Goal: Task Accomplishment & Management: Complete application form

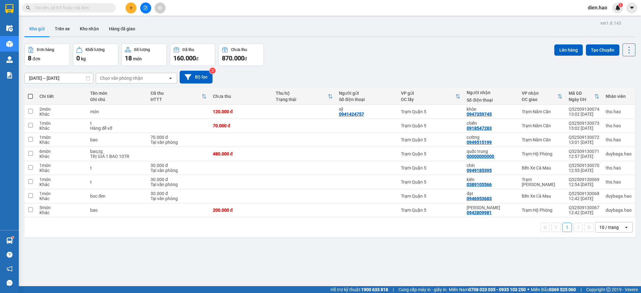
click at [53, 8] on input "text" at bounding box center [71, 7] width 74 height 7
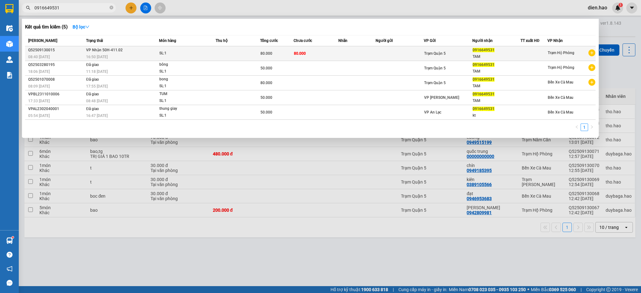
type input "0916649531"
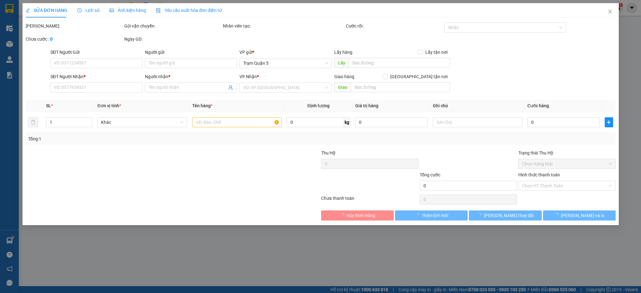
type input "0916649531"
type input "TAM"
type input "80.000"
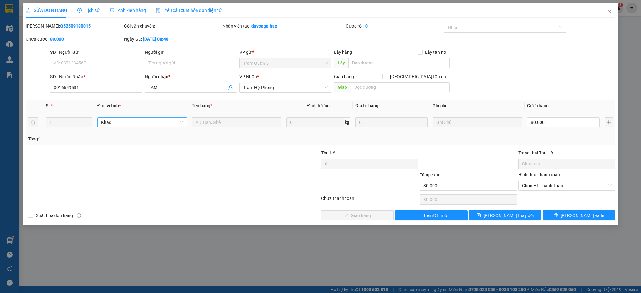
click at [173, 124] on span "Khác" at bounding box center [142, 122] width 82 height 9
click at [281, 87] on span "Trạm Hộ Phòng" at bounding box center [285, 87] width 84 height 9
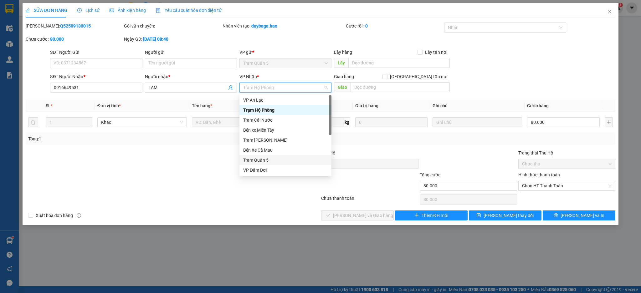
scroll to position [42, 0]
click at [264, 166] on div "Trạm Năm Căn" at bounding box center [285, 168] width 84 height 7
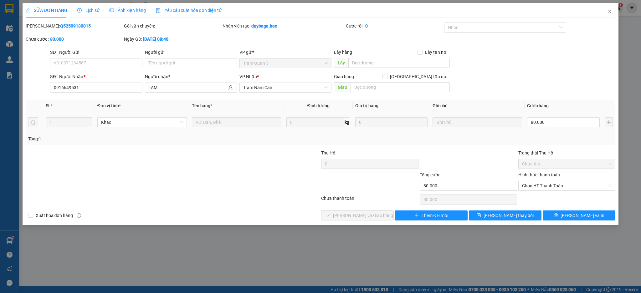
click at [227, 113] on td at bounding box center [236, 122] width 94 height 21
click at [562, 215] on button "[PERSON_NAME] và In" at bounding box center [578, 216] width 73 height 10
click at [503, 213] on span "[PERSON_NAME] thay đổi" at bounding box center [508, 215] width 50 height 7
click at [581, 216] on span "[PERSON_NAME] và In" at bounding box center [582, 215] width 44 height 7
click at [124, 13] on div "Ảnh kiện hàng" at bounding box center [127, 10] width 36 height 7
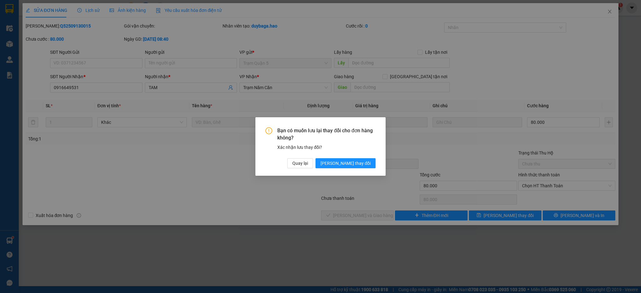
click at [81, 10] on div "Bạn có muốn lưu lại thay đổi cho đơn hàng không? Xác nhận lưu thay đổi? Quay lạ…" at bounding box center [320, 146] width 641 height 293
drag, startPoint x: 352, startPoint y: 162, endPoint x: 316, endPoint y: 151, distance: 37.1
click at [351, 162] on span "[PERSON_NAME] thay đổi" at bounding box center [345, 163] width 50 height 7
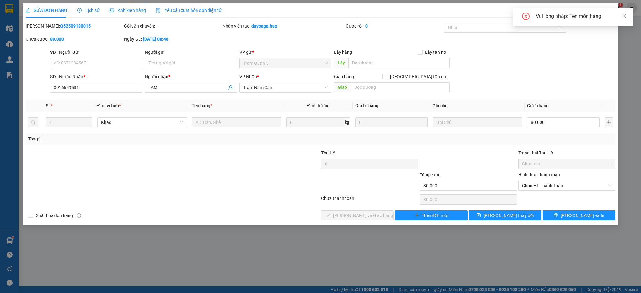
click at [137, 6] on div "Ảnh kiện hàng" at bounding box center [127, 10] width 36 height 14
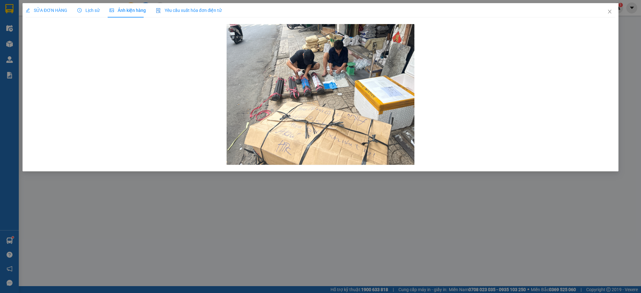
click at [47, 9] on span "SỬA ĐƠN HÀNG" at bounding box center [47, 10] width 42 height 5
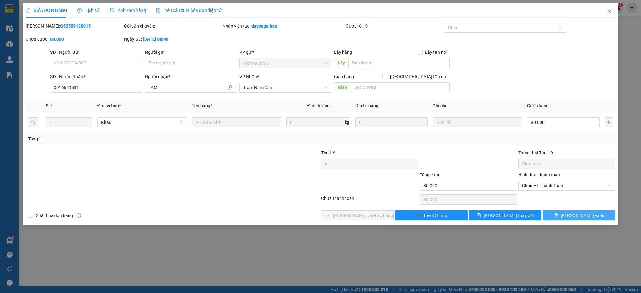
drag, startPoint x: 593, startPoint y: 215, endPoint x: 602, endPoint y: 176, distance: 40.4
click at [592, 215] on button "[PERSON_NAME] và In" at bounding box center [578, 216] width 73 height 10
click at [624, 16] on icon "close" at bounding box center [624, 15] width 3 height 3
click at [608, 10] on icon "close" at bounding box center [609, 12] width 3 height 4
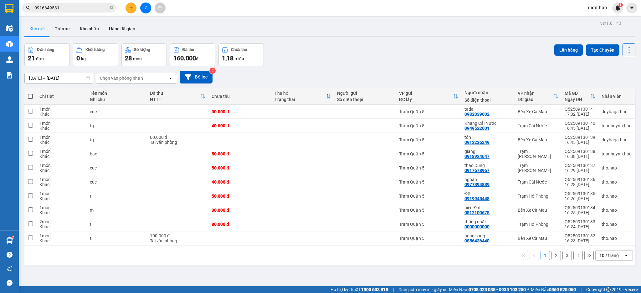
click at [64, 12] on span "0916649531" at bounding box center [69, 7] width 94 height 9
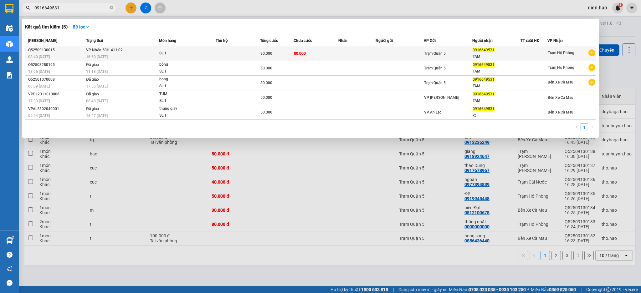
click at [478, 55] on div "TAM" at bounding box center [496, 56] width 48 height 7
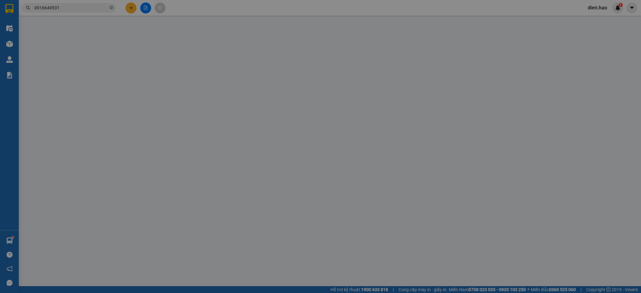
type input "0916649531"
type input "TAM"
type input "80.000"
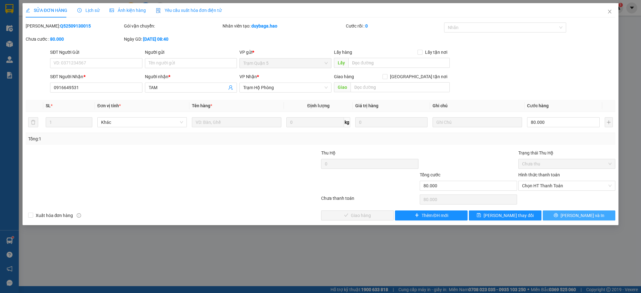
click at [566, 214] on button "[PERSON_NAME] và In" at bounding box center [578, 216] width 73 height 10
click at [190, 114] on td at bounding box center [236, 122] width 94 height 21
click at [609, 14] on icon "close" at bounding box center [609, 11] width 5 height 5
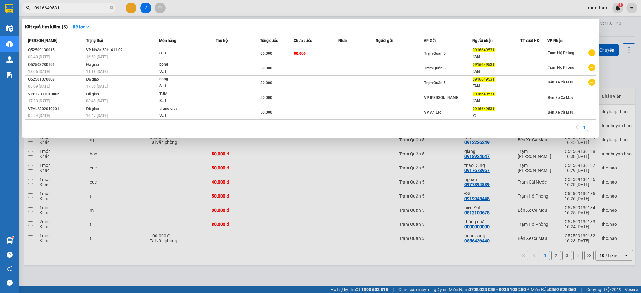
click at [32, 7] on span "0916649531" at bounding box center [69, 7] width 94 height 9
drag, startPoint x: 33, startPoint y: 7, endPoint x: 58, endPoint y: 4, distance: 25.2
click at [57, 5] on span "0916649531" at bounding box center [69, 7] width 94 height 9
click at [58, 4] on input "0916649531" at bounding box center [71, 7] width 74 height 7
drag, startPoint x: 33, startPoint y: 5, endPoint x: 55, endPoint y: 7, distance: 21.9
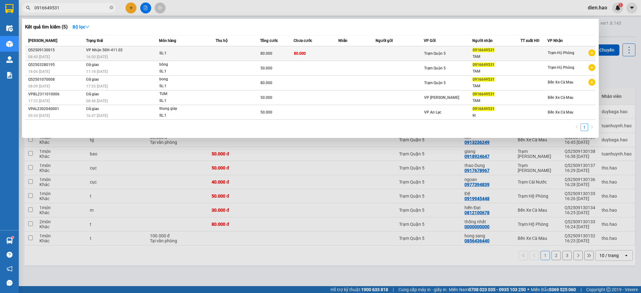
click at [454, 57] on div "Trạm Quận 5" at bounding box center [448, 53] width 48 height 7
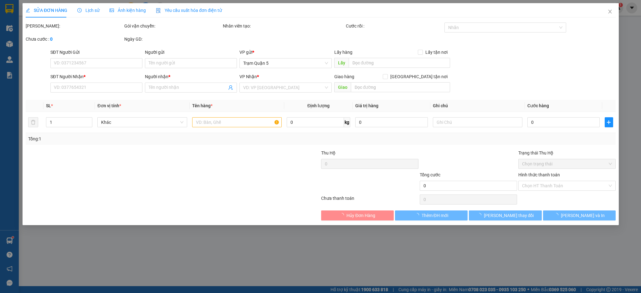
type input "0916649531"
type input "TAM"
type input "80.000"
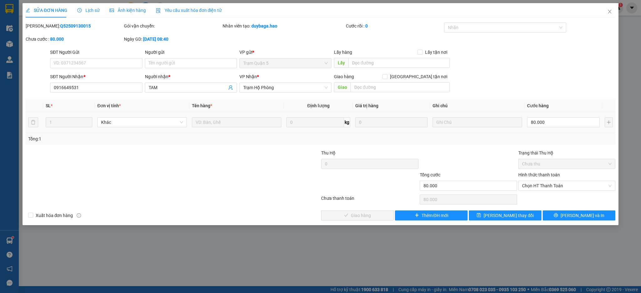
click at [252, 127] on div at bounding box center [236, 122] width 89 height 13
click at [639, 63] on div "SỬA ĐƠN HÀNG Lịch sử Ảnh kiện hàng Yêu cầu xuất hóa đơn điện tử Total Paid Fee …" at bounding box center [320, 146] width 641 height 293
click at [609, 11] on icon "close" at bounding box center [609, 11] width 5 height 5
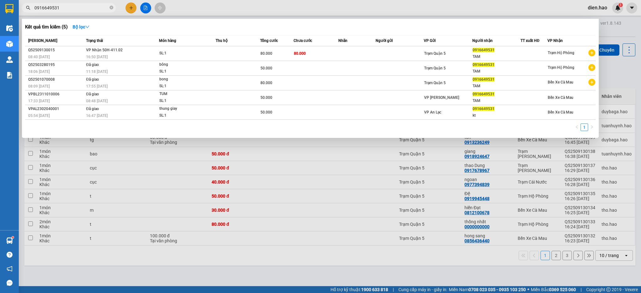
drag, startPoint x: 113, startPoint y: 9, endPoint x: 102, endPoint y: 8, distance: 10.7
click at [110, 9] on icon "close-circle" at bounding box center [111, 8] width 4 height 4
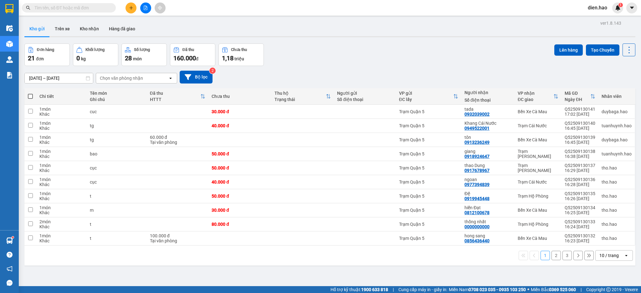
click at [101, 8] on input "text" at bounding box center [71, 7] width 74 height 7
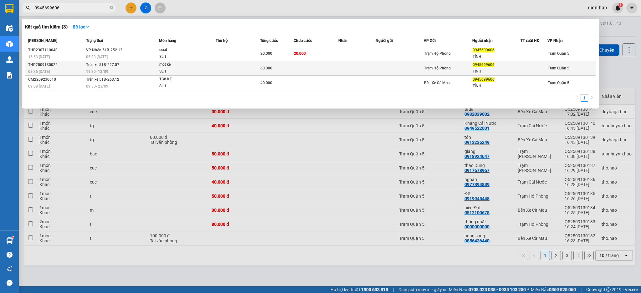
type input "0945699606"
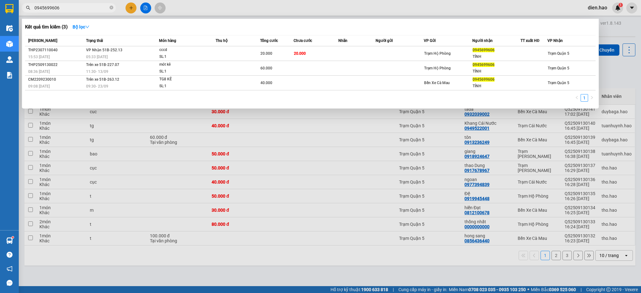
click at [214, 71] on span "mót kê SL: 1" at bounding box center [187, 67] width 56 height 13
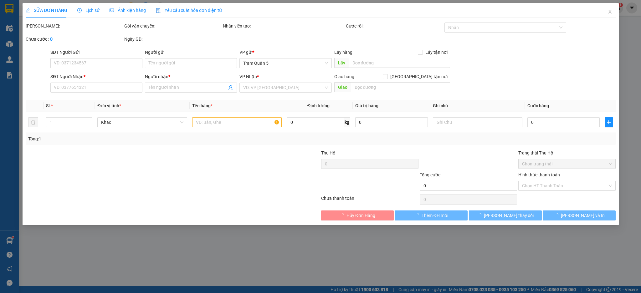
type input "0945699606"
type input "TÍNH"
type input "60.000"
type input "0"
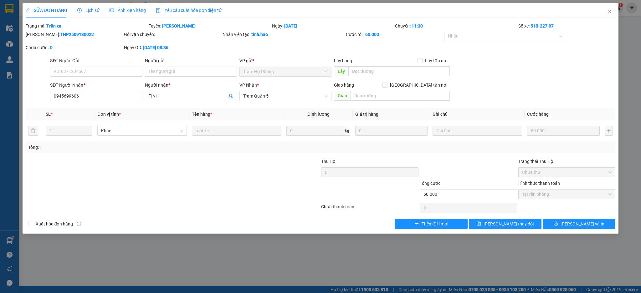
click at [122, 6] on div "Ảnh kiện hàng" at bounding box center [127, 10] width 36 height 14
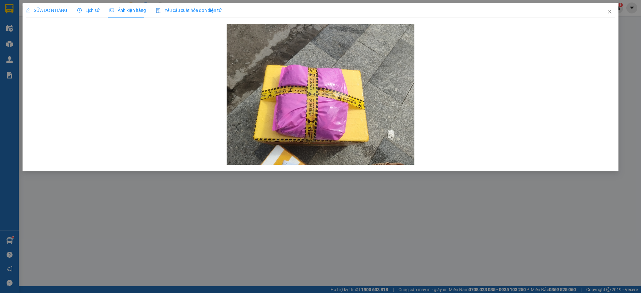
click at [82, 9] on span "Lịch sử" at bounding box center [88, 10] width 22 height 5
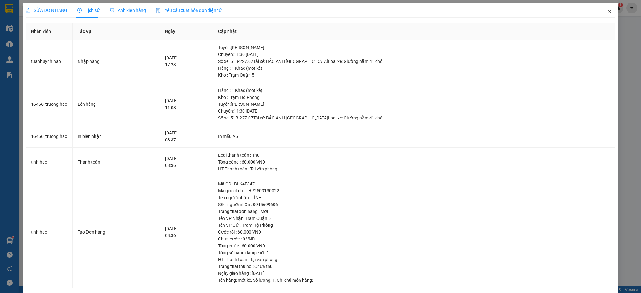
click at [602, 17] on span "Close" at bounding box center [610, 12] width 18 height 18
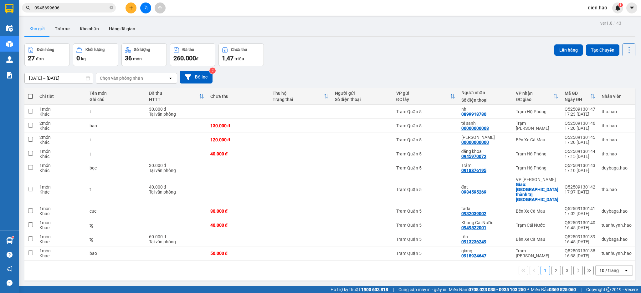
drag, startPoint x: 113, startPoint y: 8, endPoint x: 108, endPoint y: 8, distance: 4.7
click at [112, 8] on icon "close-circle" at bounding box center [111, 8] width 4 height 4
click at [104, 8] on input "text" at bounding box center [71, 7] width 74 height 7
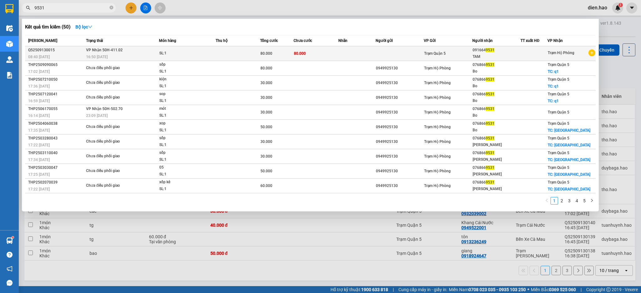
type input "9531"
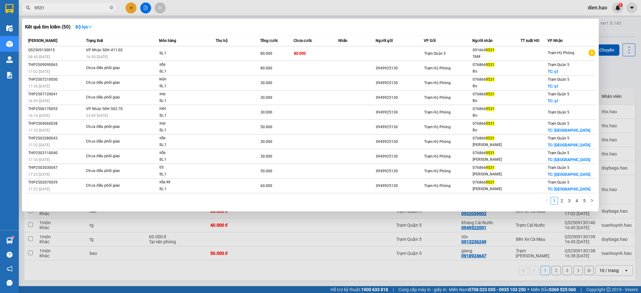
click at [271, 54] on span "80.000" at bounding box center [266, 53] width 12 height 4
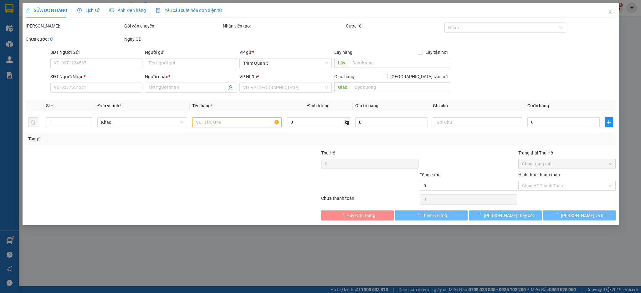
type input "0916649531"
type input "TAM"
type input "80.000"
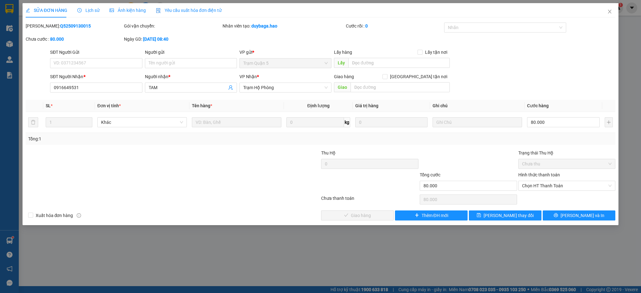
click at [279, 93] on div "VP Nhận * Trạm Hộ Phòng" at bounding box center [285, 84] width 92 height 22
click at [278, 89] on span "Trạm Hộ Phòng" at bounding box center [285, 87] width 84 height 9
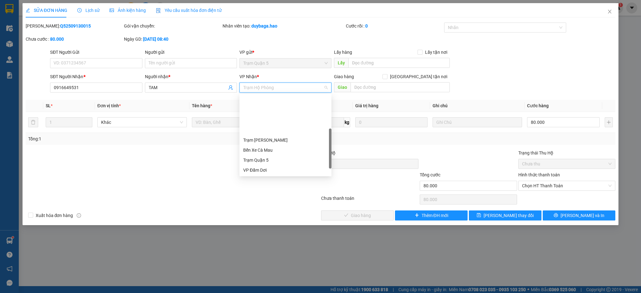
scroll to position [42, 0]
click at [273, 174] on div "VP Cà Mau 2" at bounding box center [285, 179] width 92 height 10
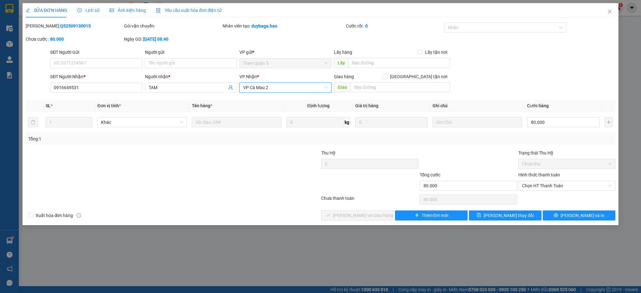
click at [283, 89] on span "VP Cà Mau 2" at bounding box center [285, 87] width 84 height 9
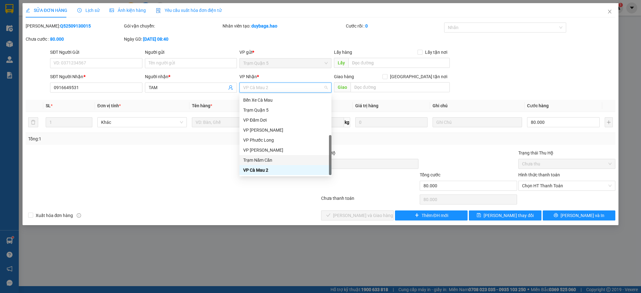
click at [287, 157] on div "Trạm Năm Căn" at bounding box center [285, 160] width 84 height 7
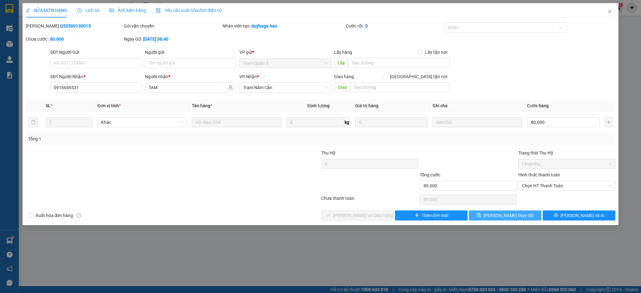
click at [482, 211] on button "[PERSON_NAME] thay đổi" at bounding box center [505, 216] width 73 height 10
click at [501, 218] on span "[PERSON_NAME] thay đổi" at bounding box center [508, 215] width 50 height 7
drag, startPoint x: 632, startPoint y: 14, endPoint x: 422, endPoint y: 53, distance: 213.0
click at [631, 14] on div "Vui lòng nhập: Tên món hàng" at bounding box center [573, 17] width 120 height 19
click at [611, 12] on icon "close" at bounding box center [609, 11] width 5 height 5
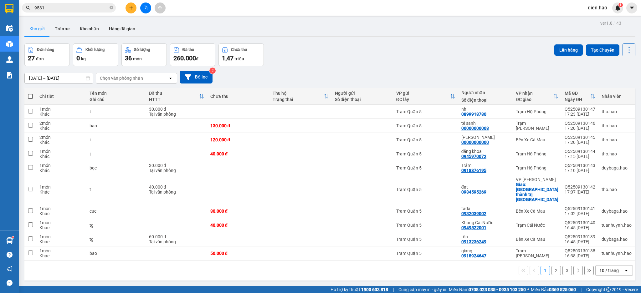
click at [96, 6] on input "9531" at bounding box center [71, 7] width 74 height 7
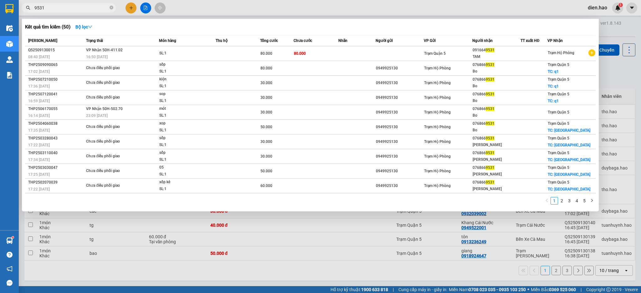
click at [105, 7] on input "9531" at bounding box center [71, 7] width 74 height 7
click at [109, 5] on span "9531" at bounding box center [69, 7] width 94 height 9
click at [110, 5] on span at bounding box center [111, 8] width 4 height 6
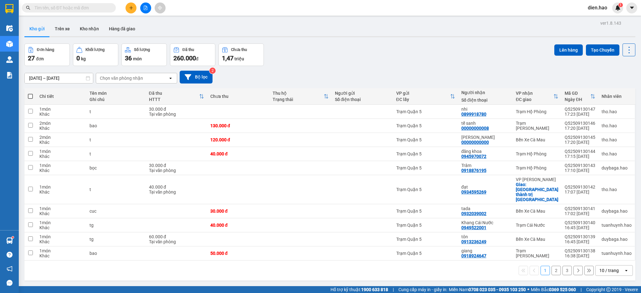
click at [100, 7] on input "text" at bounding box center [71, 7] width 74 height 7
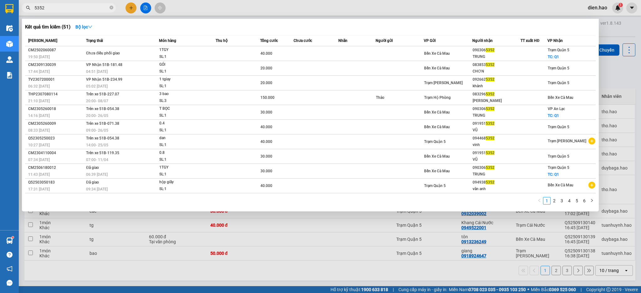
type input "535"
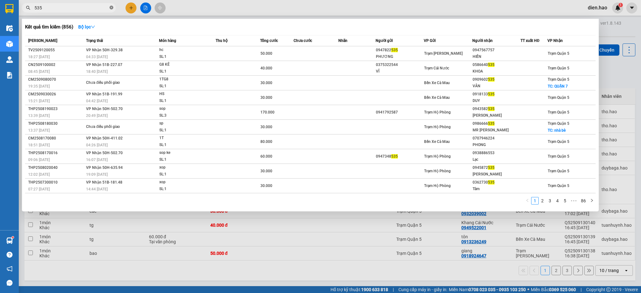
click at [111, 8] on icon "close-circle" at bounding box center [111, 8] width 4 height 4
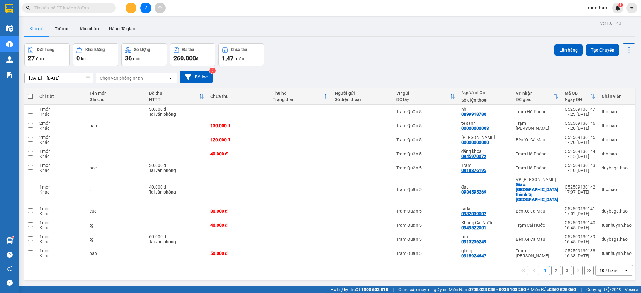
click at [104, 7] on input "text" at bounding box center [71, 7] width 74 height 7
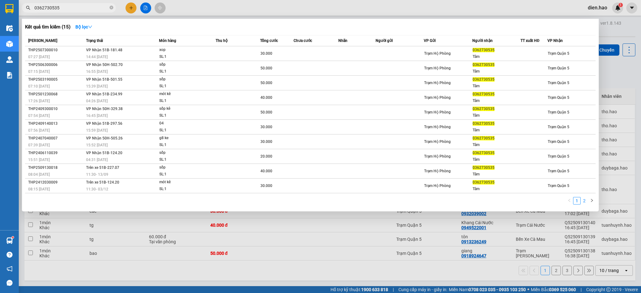
type input "0362730535"
click at [583, 199] on link "2" at bounding box center [584, 200] width 7 height 7
click at [578, 202] on link "1" at bounding box center [576, 200] width 7 height 7
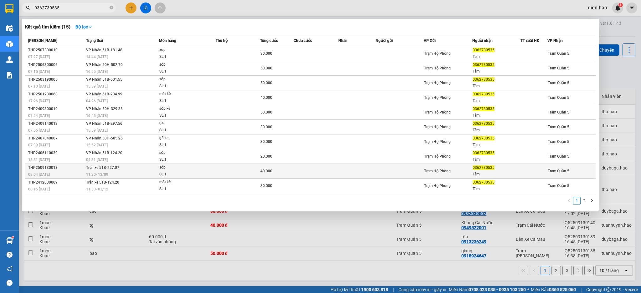
click at [181, 174] on div "SL: 1" at bounding box center [182, 174] width 47 height 7
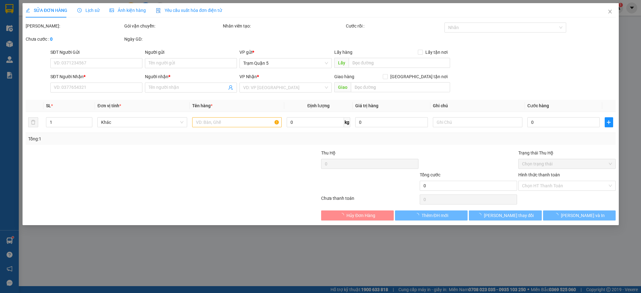
type input "0362730535"
type input "Tâm"
type input "40.000"
type input "0"
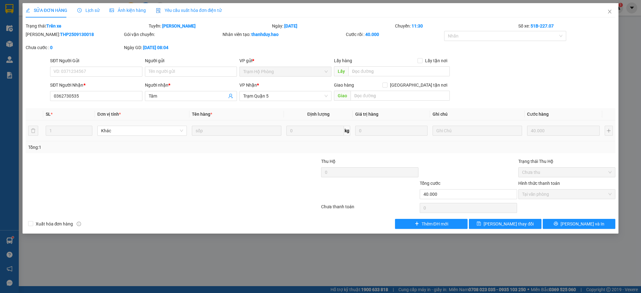
click at [91, 13] on span "Lịch sử" at bounding box center [88, 10] width 22 height 5
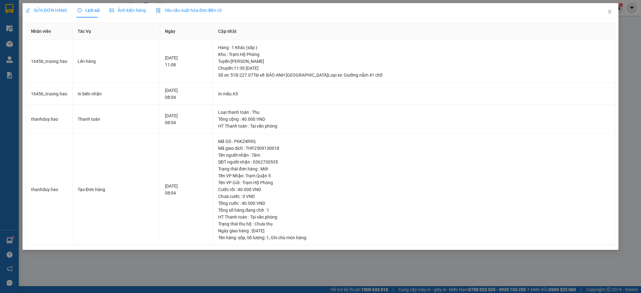
click at [133, 10] on span "Ảnh kiện hàng" at bounding box center [127, 10] width 36 height 5
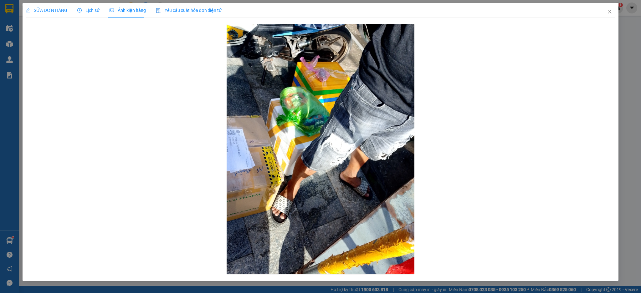
click at [96, 13] on span "Lịch sử" at bounding box center [88, 10] width 22 height 5
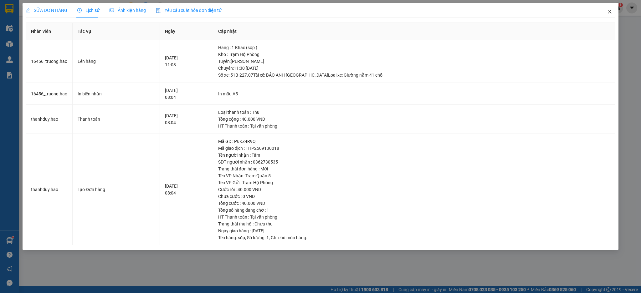
click at [602, 14] on span "Close" at bounding box center [610, 12] width 18 height 18
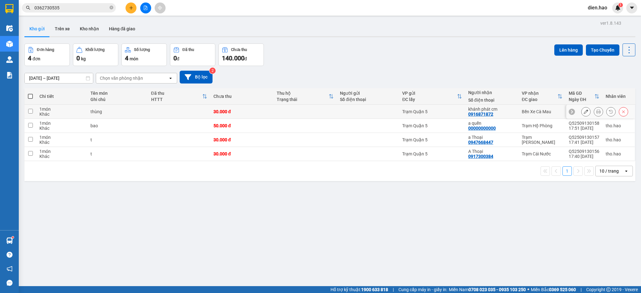
click at [596, 112] on icon at bounding box center [598, 111] width 4 height 4
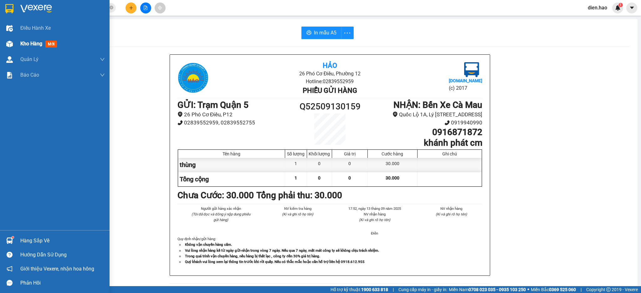
click at [31, 43] on span "Kho hàng" at bounding box center [31, 44] width 22 height 6
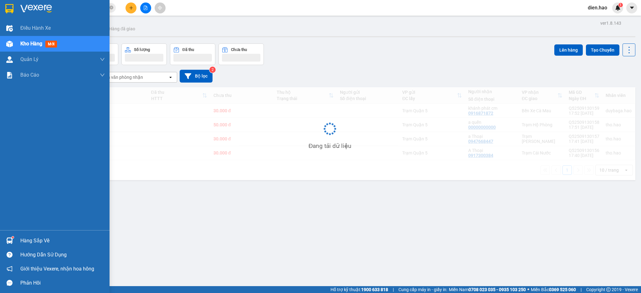
click at [31, 43] on span "Kho hàng" at bounding box center [31, 44] width 22 height 6
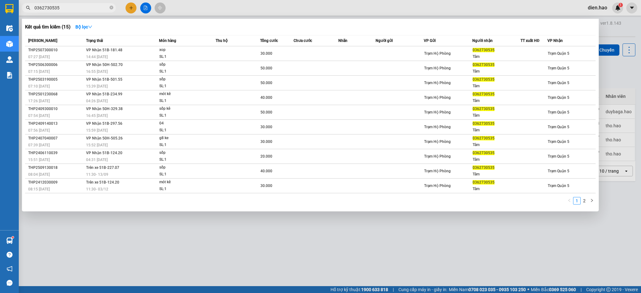
drag, startPoint x: 110, startPoint y: 8, endPoint x: 104, endPoint y: 8, distance: 5.9
click at [108, 8] on span "0362730535" at bounding box center [69, 7] width 94 height 9
click at [104, 8] on input "0362730535" at bounding box center [71, 7] width 74 height 7
click at [112, 8] on icon "close-circle" at bounding box center [111, 8] width 4 height 4
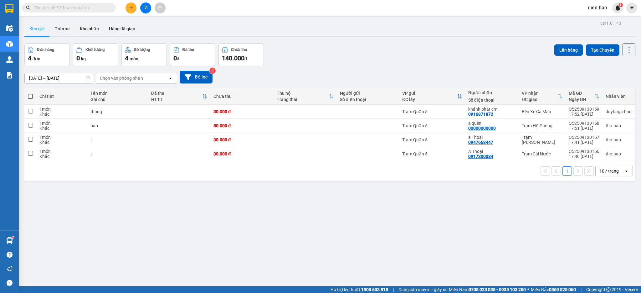
click at [105, 8] on input "text" at bounding box center [71, 7] width 74 height 7
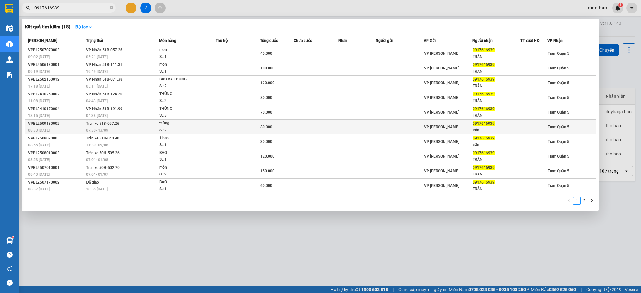
type input "0917616939"
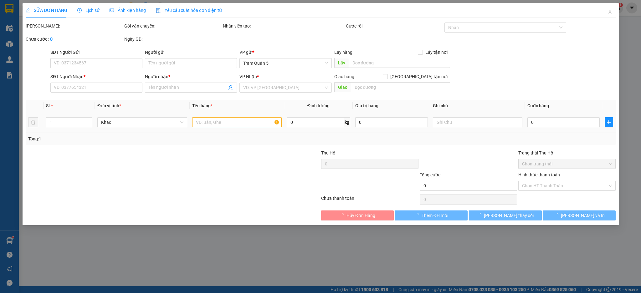
type input "0917616939"
type input "trân"
type input "80.000"
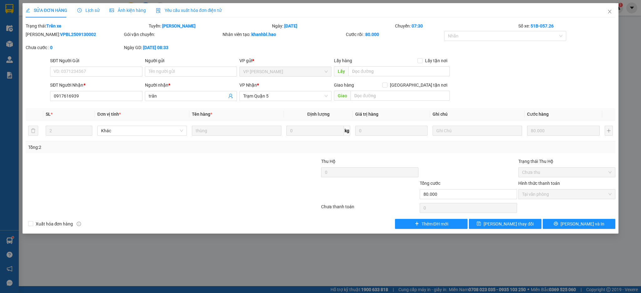
click at [96, 9] on span "Lịch sử" at bounding box center [88, 10] width 22 height 5
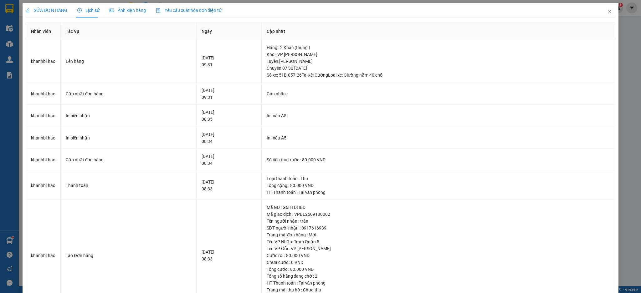
click at [122, 9] on span "Ảnh kiện hàng" at bounding box center [127, 10] width 36 height 5
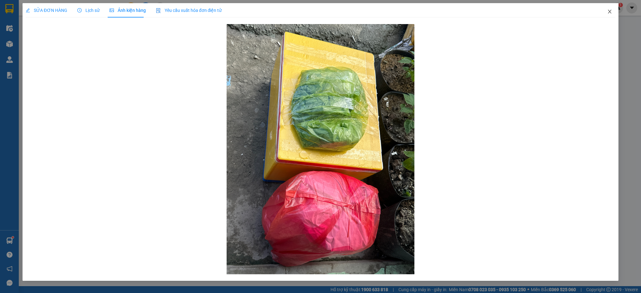
click at [615, 11] on span "Close" at bounding box center [610, 12] width 18 height 18
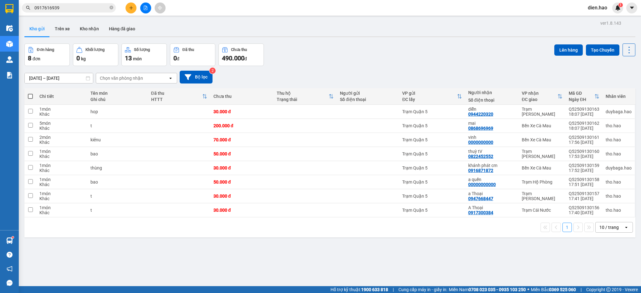
click at [131, 8] on icon "plus" at bounding box center [130, 8] width 3 height 0
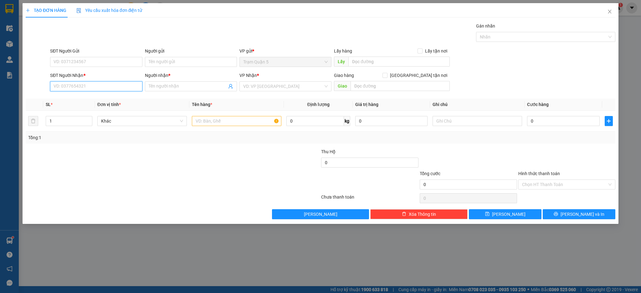
click at [91, 84] on input "SĐT Người Nhận *" at bounding box center [96, 86] width 92 height 10
click at [91, 83] on input "SĐT Người Nhận *" at bounding box center [96, 86] width 92 height 10
click at [102, 98] on div "0961622931 - trong" at bounding box center [96, 98] width 84 height 7
type input "0961622931"
type input "trong"
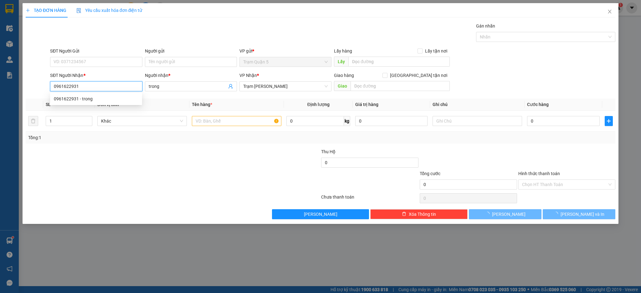
type input "40.000"
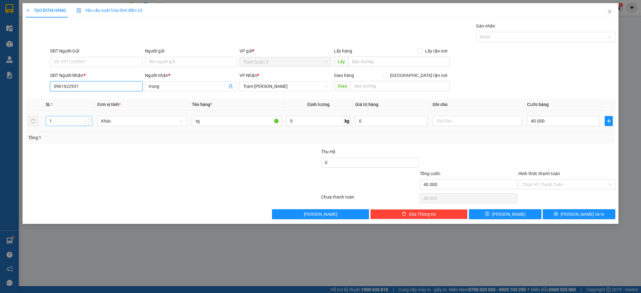
type input "0961622931"
type input "2"
click at [88, 118] on span "up" at bounding box center [89, 120] width 4 height 4
click at [550, 124] on input "40.000" at bounding box center [563, 121] width 72 height 10
type input "0"
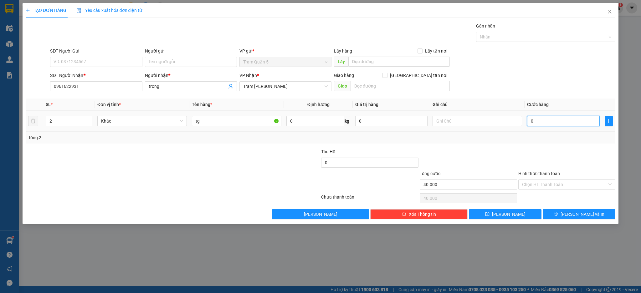
type input "0"
type input "1"
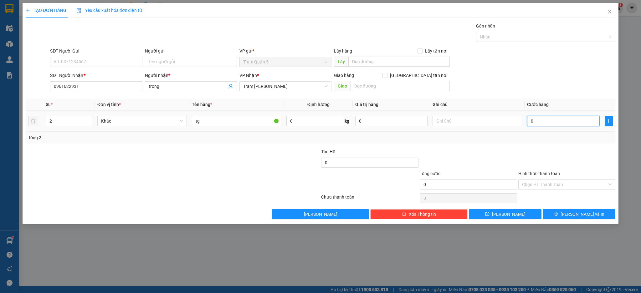
type input "001"
type input "12"
type input "0.012"
type input "120"
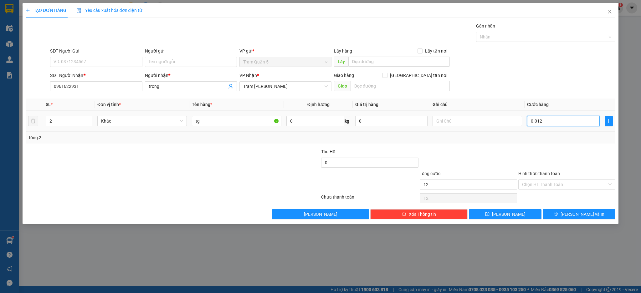
type input "120"
type input "00.120"
type input "120.000"
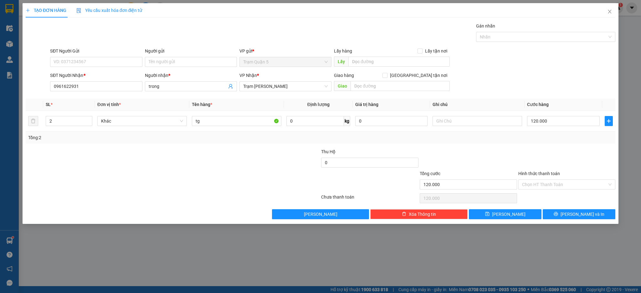
click at [563, 135] on div "Tổng: 2" at bounding box center [320, 137] width 585 height 7
click at [564, 214] on button "[PERSON_NAME] và In" at bounding box center [578, 214] width 73 height 10
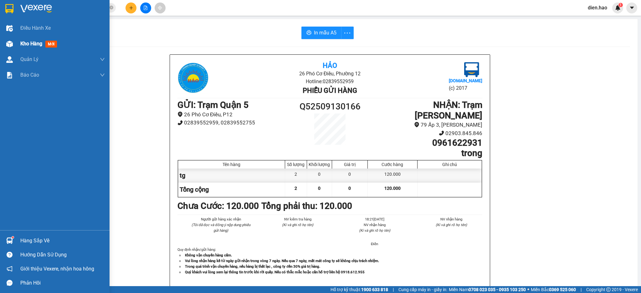
drag, startPoint x: 41, startPoint y: 31, endPoint x: 39, endPoint y: 39, distance: 8.9
click at [41, 32] on div "Điều hành xe" at bounding box center [62, 28] width 84 height 16
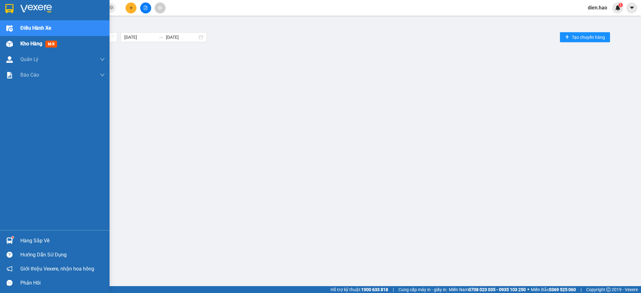
click at [39, 41] on span "Kho hàng" at bounding box center [31, 44] width 22 height 6
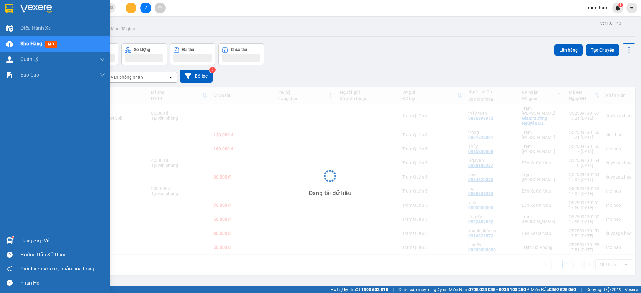
click at [40, 46] on span "Kho hàng" at bounding box center [31, 44] width 22 height 6
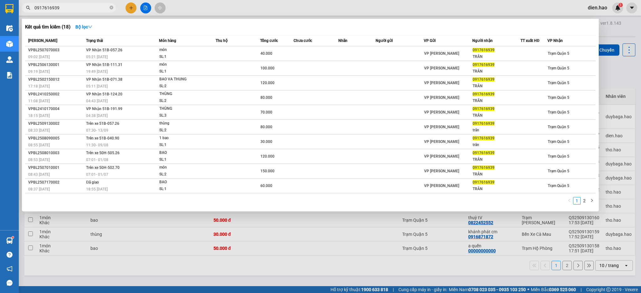
click at [109, 7] on span "0917616939" at bounding box center [69, 7] width 94 height 9
click at [111, 8] on icon "close-circle" at bounding box center [111, 8] width 4 height 4
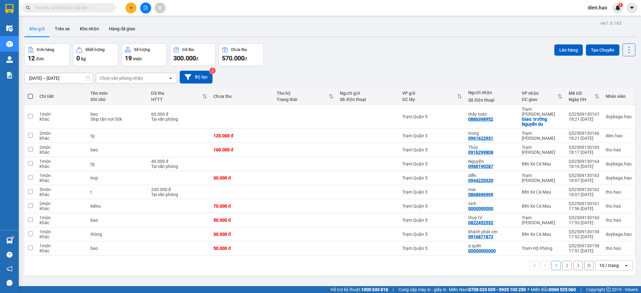
click at [95, 5] on input "text" at bounding box center [71, 7] width 74 height 7
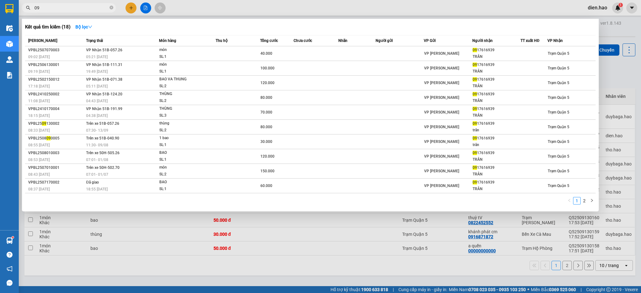
type input "0"
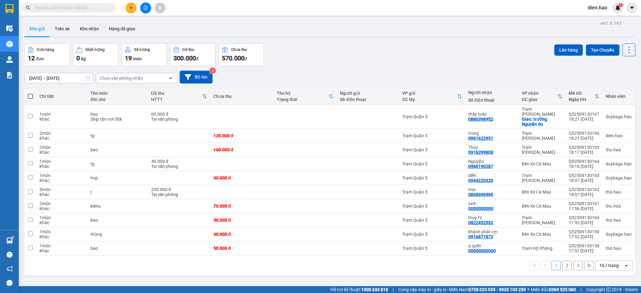
click at [104, 7] on input "text" at bounding box center [71, 7] width 74 height 7
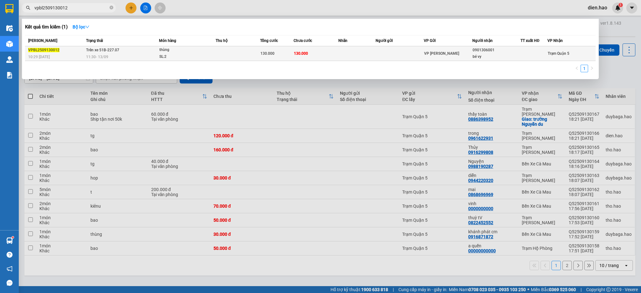
type input "vpbl2509130012"
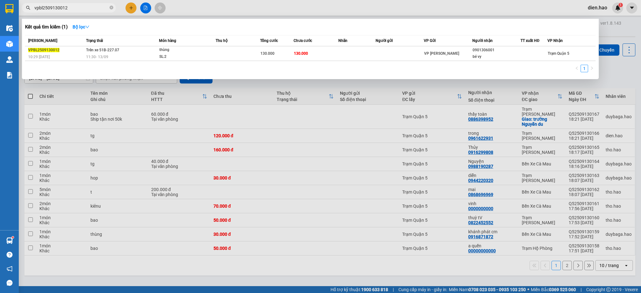
click at [190, 52] on div "thùng" at bounding box center [182, 50] width 47 height 7
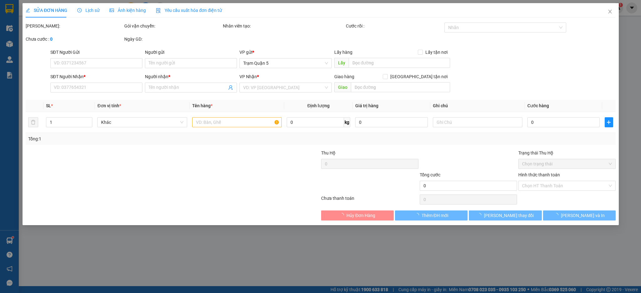
type input "0901306001"
type input "bé vy"
type input "130.000"
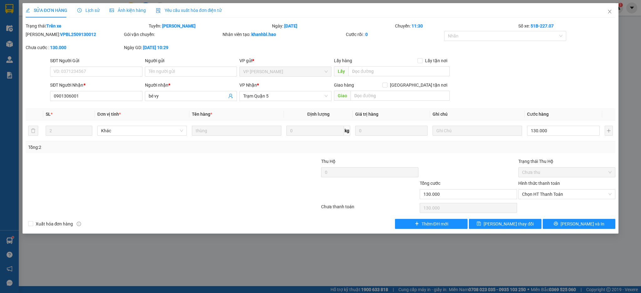
click at [130, 10] on span "Ảnh kiện hàng" at bounding box center [127, 10] width 36 height 5
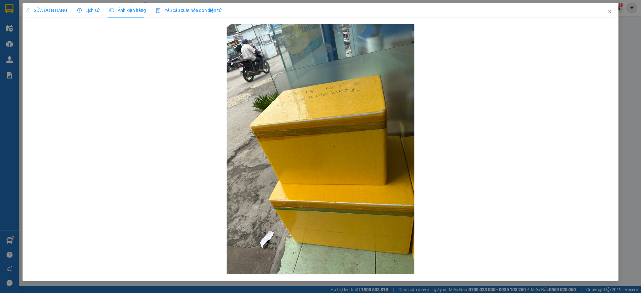
click at [81, 10] on span "Lịch sử" at bounding box center [88, 10] width 22 height 5
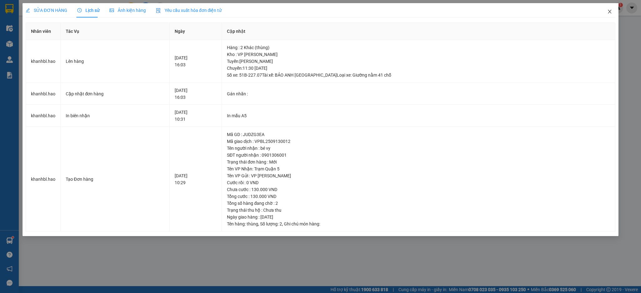
click at [609, 13] on icon "close" at bounding box center [609, 11] width 5 height 5
